Goal: Answer question/provide support: Share knowledge or assist other users

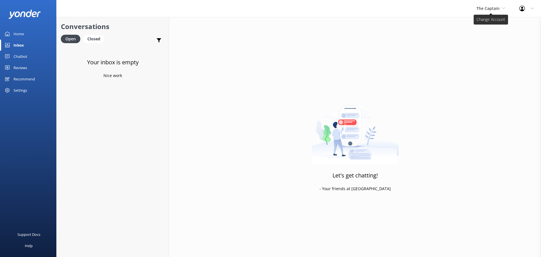
click at [500, 5] on span "The Captain" at bounding box center [491, 8] width 29 height 6
click at [477, 35] on link "Aruba's Activities Expert" at bounding box center [498, 37] width 56 height 14
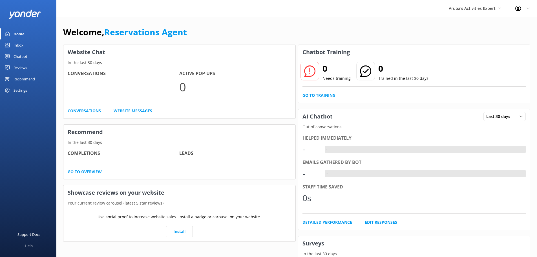
click at [22, 44] on div "Inbox" at bounding box center [19, 44] width 10 height 11
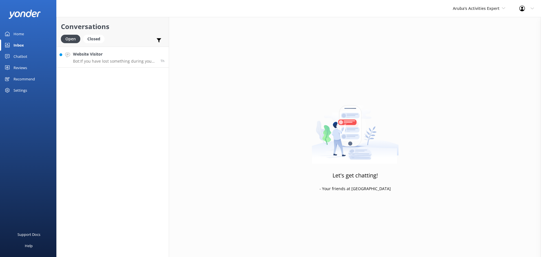
click at [114, 65] on link "Website Visitor Bot: If you have lost something during your tour with De Palm T…" at bounding box center [113, 57] width 112 height 21
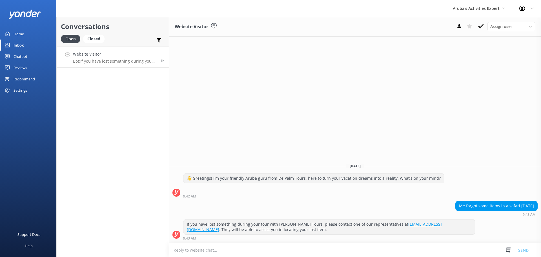
click at [269, 249] on textarea at bounding box center [355, 250] width 372 height 14
type textarea "you can sent an email to reservations@depalmtours.com or call at 00297-5224500"
click at [523, 251] on button "Send" at bounding box center [523, 250] width 21 height 14
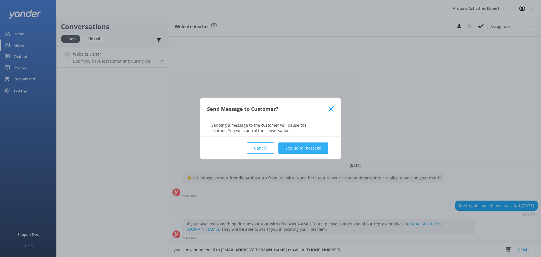
click at [310, 145] on button "Yes, send message" at bounding box center [304, 147] width 50 height 11
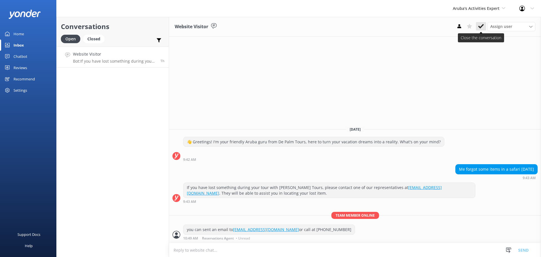
click at [480, 27] on use at bounding box center [481, 26] width 6 height 5
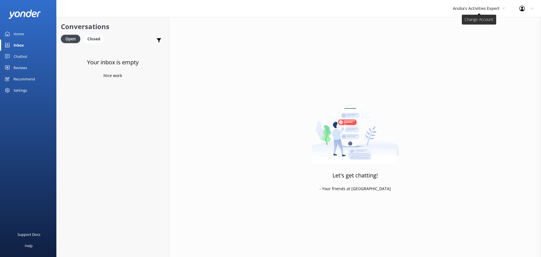
click at [462, 9] on span "Aruba's Activities Expert" at bounding box center [476, 8] width 47 height 5
click at [457, 48] on link "The Captain" at bounding box center [474, 51] width 56 height 14
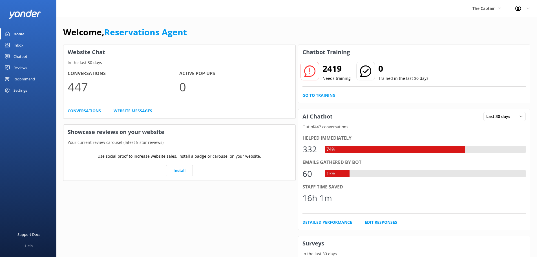
click at [22, 46] on div "Inbox" at bounding box center [19, 44] width 10 height 11
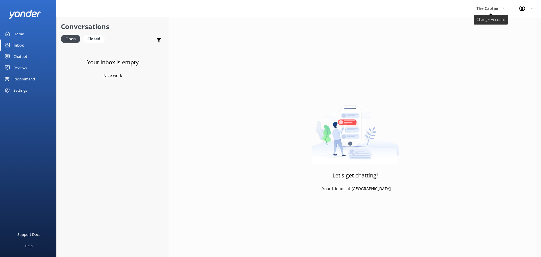
click at [489, 10] on span "The Captain" at bounding box center [488, 8] width 23 height 5
click at [485, 23] on link "De [GEOGRAPHIC_DATA]" at bounding box center [498, 24] width 56 height 14
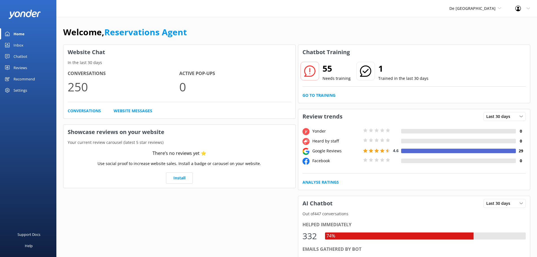
click at [32, 44] on link "Inbox" at bounding box center [28, 44] width 56 height 11
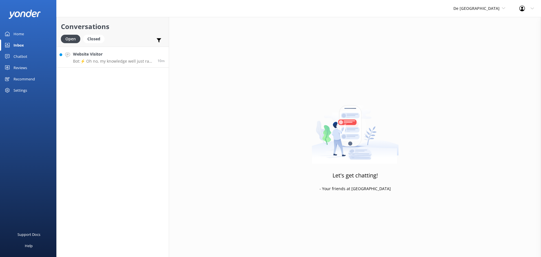
click at [130, 63] on p "Bot: ⚡ Oh no, my knowledge well just ran dry! Could you reshuffle your question…" at bounding box center [113, 61] width 80 height 5
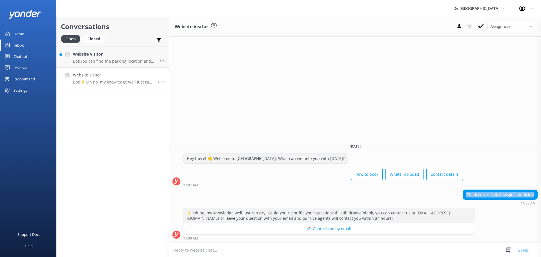
drag, startPoint x: 536, startPoint y: 194, endPoint x: 464, endPoint y: 196, distance: 72.2
click at [464, 196] on div "Children’s zertek Allergies medicine 11:08 AM" at bounding box center [355, 197] width 372 height 16
copy div "Children’s zertek Allergies medicine"
click at [277, 248] on textarea at bounding box center [355, 250] width 372 height 14
click at [213, 255] on textarea at bounding box center [355, 250] width 372 height 14
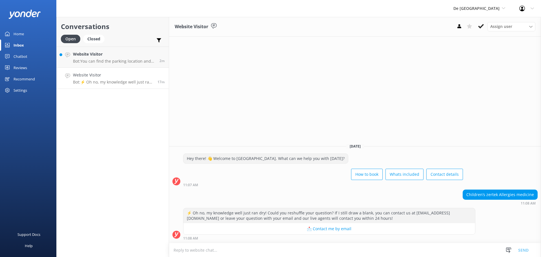
click at [208, 248] on textarea at bounding box center [355, 250] width 372 height 14
click at [219, 253] on textarea at bounding box center [355, 250] width 372 height 14
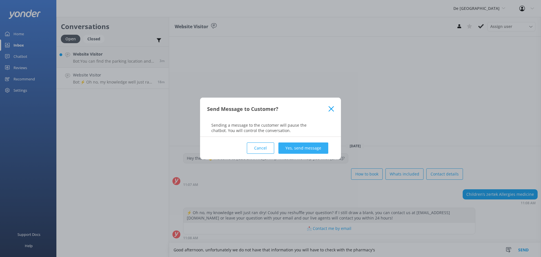
type textarea "Good afternoon, unfortunately we do not have that information you will have to …"
click at [323, 150] on button "Yes, send message" at bounding box center [304, 147] width 50 height 11
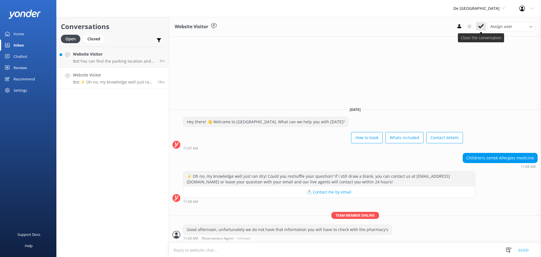
click at [483, 25] on use at bounding box center [481, 26] width 6 height 5
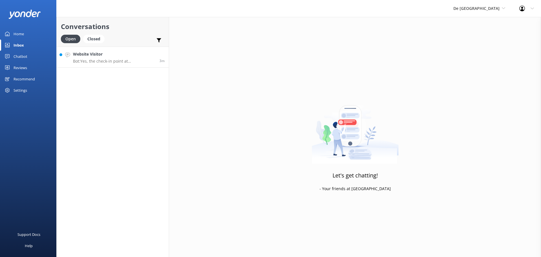
click at [109, 62] on p "Bot: Yes, the check-in point at De Palm Island Way Z/N, Oranjestad, Aruba is wh…" at bounding box center [114, 61] width 82 height 5
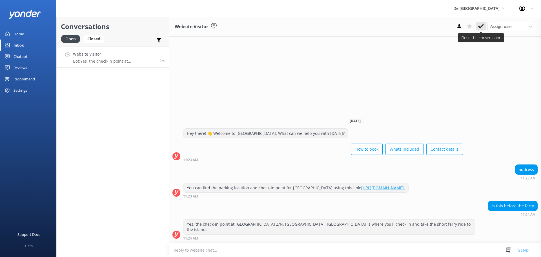
click at [482, 24] on icon at bounding box center [481, 26] width 6 height 6
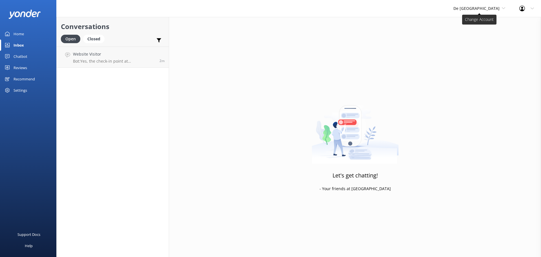
click at [489, 8] on span "De [GEOGRAPHIC_DATA]" at bounding box center [477, 8] width 46 height 5
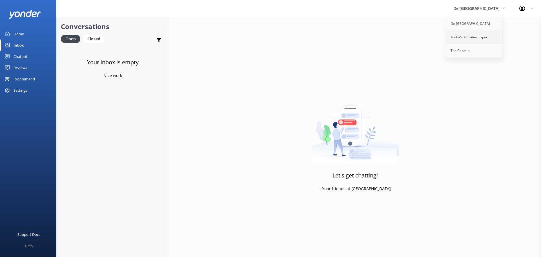
click at [494, 38] on link "Aruba's Activities Expert" at bounding box center [475, 37] width 56 height 14
click at [25, 44] on link "Inbox" at bounding box center [28, 44] width 56 height 11
click at [479, 6] on span "Aruba's Activities Expert" at bounding box center [476, 8] width 47 height 5
click at [479, 50] on link "The Captain" at bounding box center [474, 51] width 56 height 14
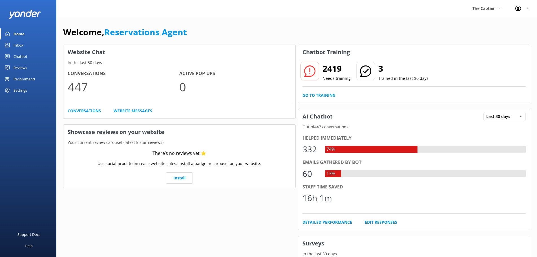
click at [24, 41] on link "Inbox" at bounding box center [28, 44] width 56 height 11
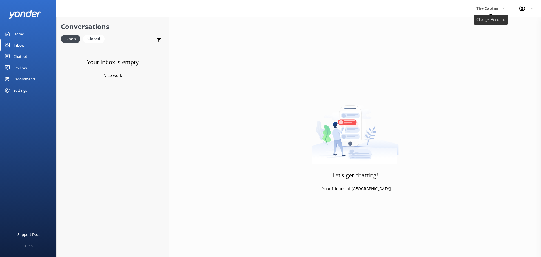
click at [490, 8] on span "The Captain" at bounding box center [488, 8] width 23 height 5
click at [486, 11] on span "The Captain" at bounding box center [488, 8] width 23 height 5
click at [486, 26] on link "De [GEOGRAPHIC_DATA]" at bounding box center [498, 24] width 56 height 14
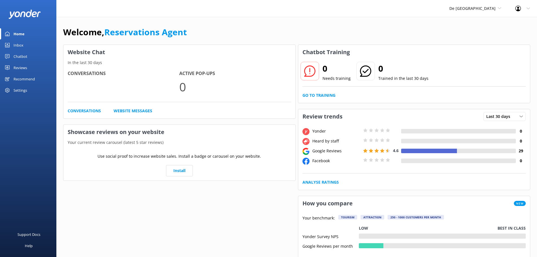
click at [28, 47] on link "Inbox" at bounding box center [28, 44] width 56 height 11
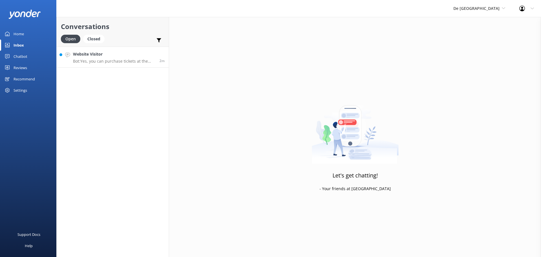
click at [79, 54] on h4 "Website Visitor" at bounding box center [114, 54] width 82 height 6
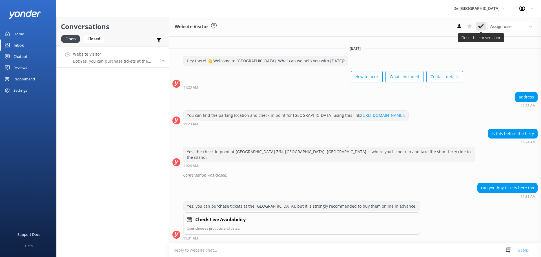
click at [482, 28] on icon at bounding box center [481, 26] width 6 height 6
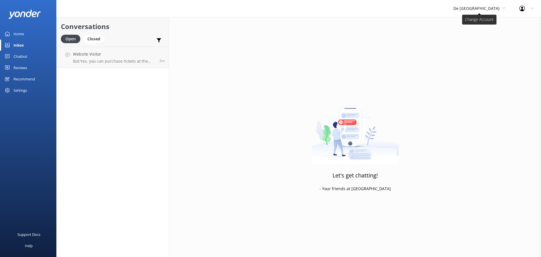
click at [486, 8] on span "De [GEOGRAPHIC_DATA]" at bounding box center [477, 8] width 46 height 5
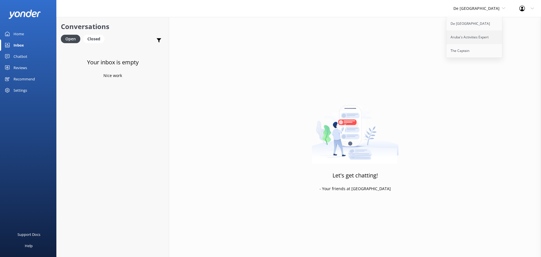
click at [492, 38] on link "Aruba's Activities Expert" at bounding box center [475, 37] width 56 height 14
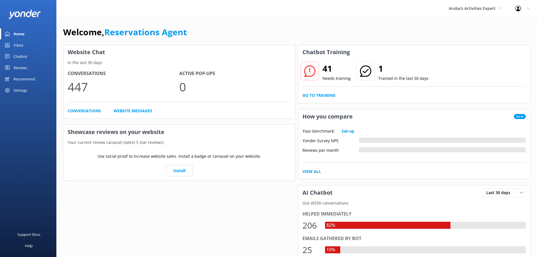
click at [28, 44] on link "Inbox" at bounding box center [28, 44] width 56 height 11
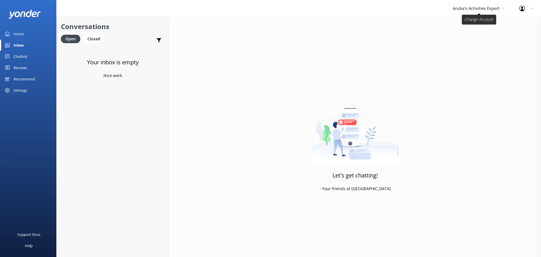
click at [483, 8] on span "Aruba's Activities Expert" at bounding box center [476, 8] width 47 height 5
click at [479, 47] on link "The Captain" at bounding box center [474, 51] width 56 height 14
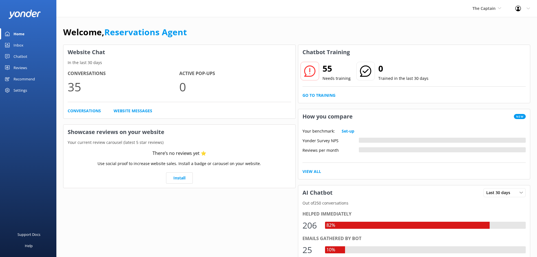
click at [17, 41] on div "Inbox" at bounding box center [19, 44] width 10 height 11
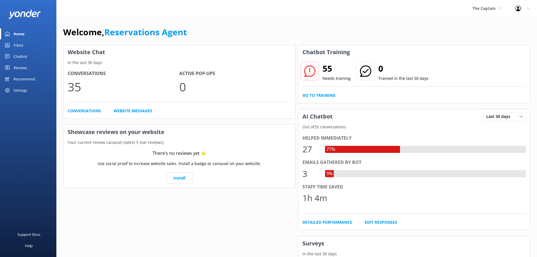
click at [18, 42] on div "Inbox" at bounding box center [19, 44] width 10 height 11
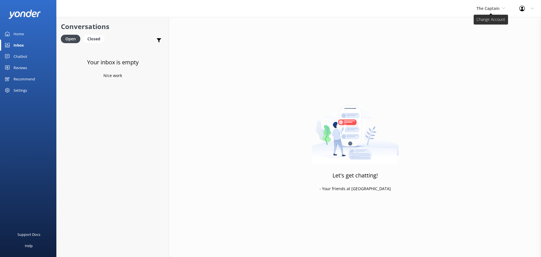
click at [492, 10] on span "The Captain" at bounding box center [488, 8] width 23 height 5
click at [484, 33] on link "Aruba's Activities Expert" at bounding box center [498, 37] width 56 height 14
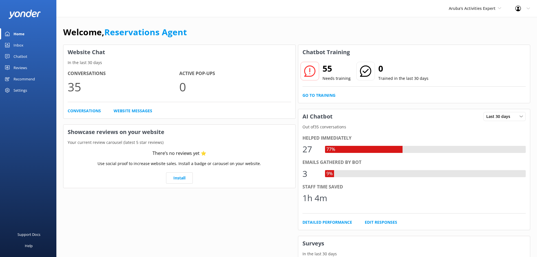
click at [23, 44] on link "Inbox" at bounding box center [28, 44] width 56 height 11
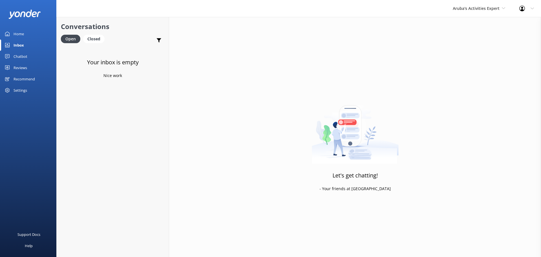
click at [473, 13] on div "Aruba's Activities Expert [GEOGRAPHIC_DATA] [GEOGRAPHIC_DATA]'s Activities Expe…" at bounding box center [479, 8] width 67 height 17
click at [469, 46] on link "The Captain" at bounding box center [474, 51] width 56 height 14
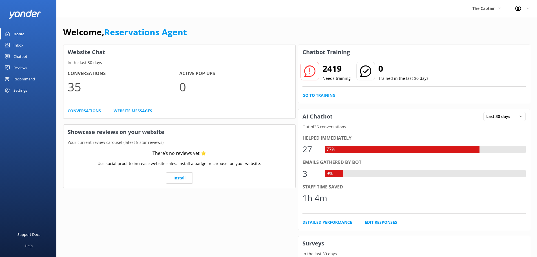
click at [17, 42] on div "Inbox" at bounding box center [19, 44] width 10 height 11
